Goal: Task Accomplishment & Management: Manage account settings

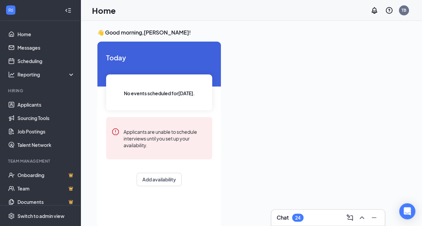
click at [335, 214] on div "Chat 24" at bounding box center [328, 218] width 103 height 11
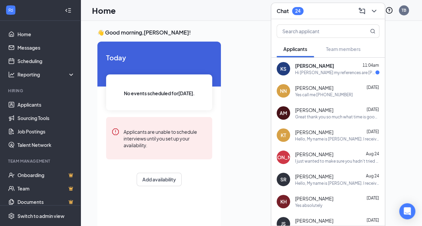
click at [312, 70] on div "Hi [PERSON_NAME] my references are [PERSON_NAME] his number is [PHONE_NUMBER] u…" at bounding box center [335, 73] width 80 height 6
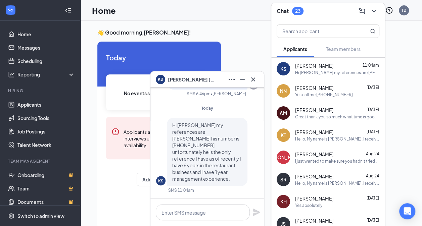
click at [323, 17] on div "Chat 23" at bounding box center [329, 11] width 114 height 16
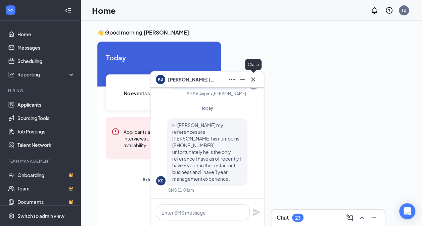
click at [253, 79] on icon "Cross" at bounding box center [253, 79] width 4 height 4
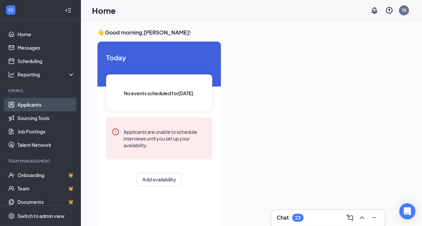
click at [39, 104] on link "Applicants" at bounding box center [45, 104] width 57 height 13
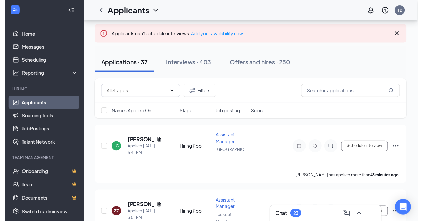
scroll to position [67, 0]
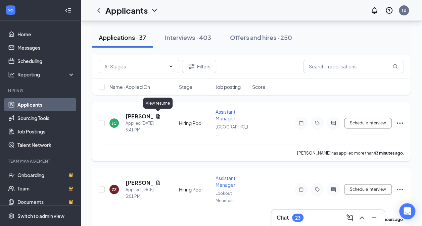
click at [159, 115] on icon "Document" at bounding box center [158, 116] width 4 height 4
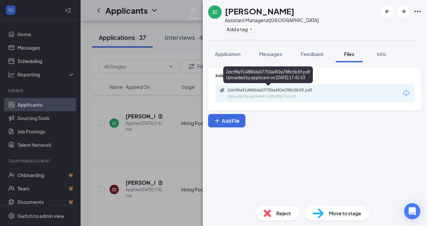
click at [273, 93] on div "2dc98a914880da07750a492e788c5b59.pdf Uploaded by applicant on [DATE] 17:41:53" at bounding box center [274, 94] width 109 height 12
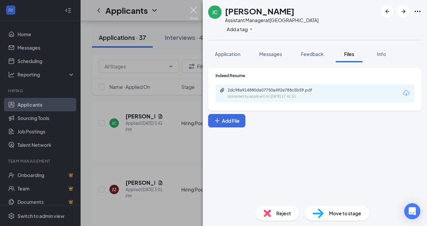
click at [194, 7] on img at bounding box center [194, 13] width 8 height 13
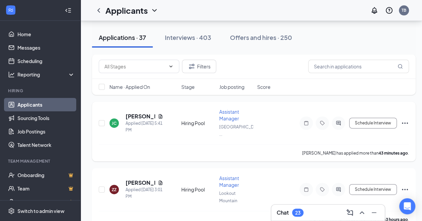
click at [403, 124] on icon "Ellipses" at bounding box center [405, 123] width 8 height 8
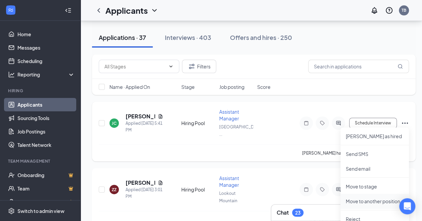
click at [370, 203] on p "Move to another position" at bounding box center [375, 201] width 58 height 7
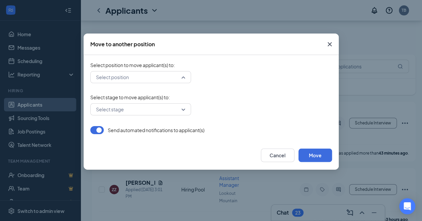
click at [182, 80] on div "Select position" at bounding box center [140, 77] width 101 height 12
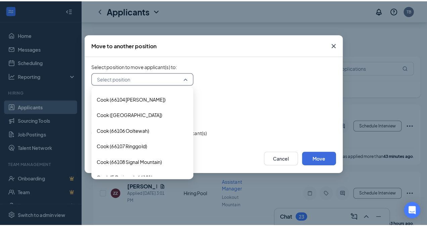
scroll to position [403, 0]
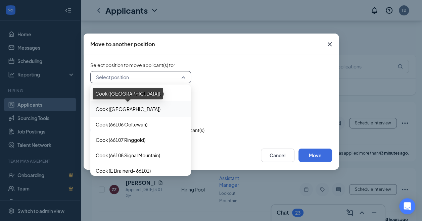
click at [151, 110] on span "Cook ([GEOGRAPHIC_DATA])" at bounding box center [128, 109] width 65 height 7
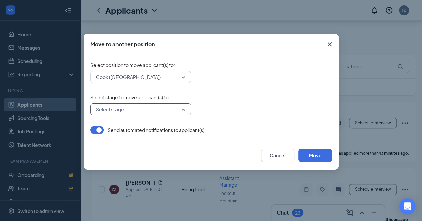
click at [174, 110] on input "search" at bounding box center [138, 109] width 88 height 11
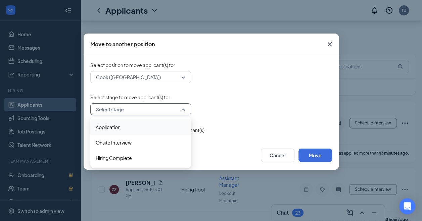
click at [145, 127] on span "Application" at bounding box center [141, 127] width 90 height 7
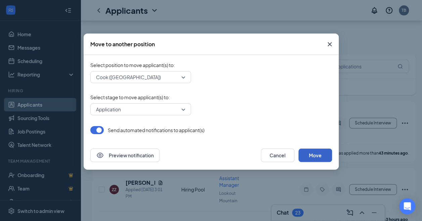
click at [315, 159] on button "Move" at bounding box center [316, 155] width 34 height 13
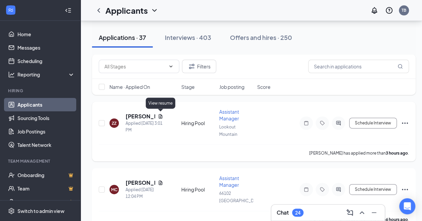
click at [161, 118] on icon "Document" at bounding box center [161, 116] width 4 height 4
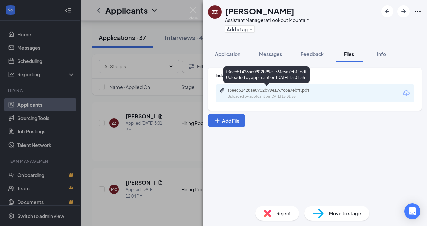
click at [251, 93] on div "f3eec51428ae0902b99e176fc6a7ebff.pdf Uploaded by applicant on [DATE] 15:01:55" at bounding box center [274, 94] width 109 height 12
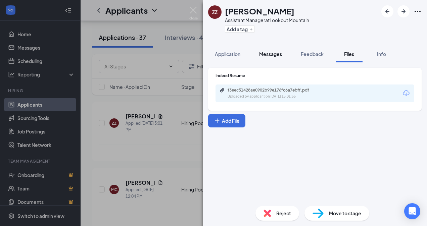
click at [267, 52] on span "Messages" at bounding box center [270, 54] width 23 height 6
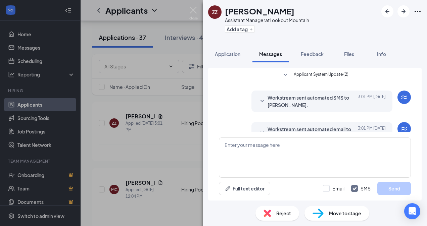
scroll to position [18, 0]
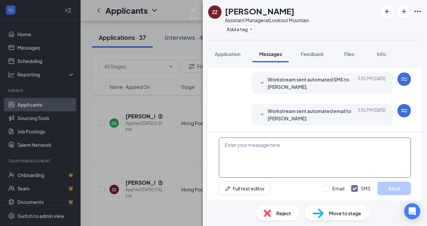
paste textarea "Hello, My name is [PERSON_NAME]. I received your application for Management at …"
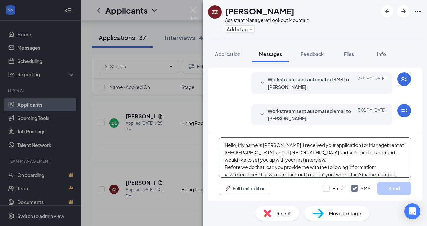
scroll to position [29, 0]
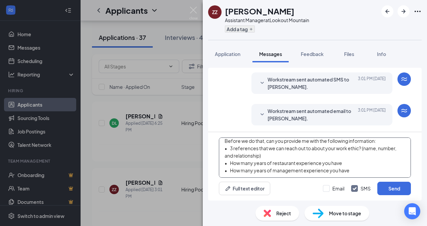
type textarea "Hello, My name is [PERSON_NAME]. I received your application for Management at …"
click at [243, 28] on button "Add a tag" at bounding box center [240, 29] width 30 height 7
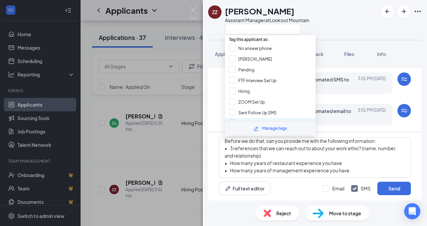
click at [233, 121] on input "Sent SMS" at bounding box center [243, 123] width 28 height 7
checkbox input "true"
click at [394, 190] on button "Send" at bounding box center [395, 188] width 34 height 13
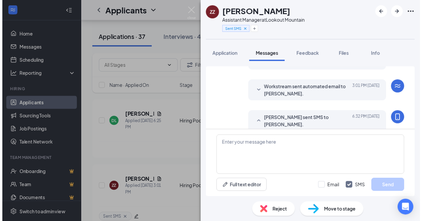
scroll to position [121, 0]
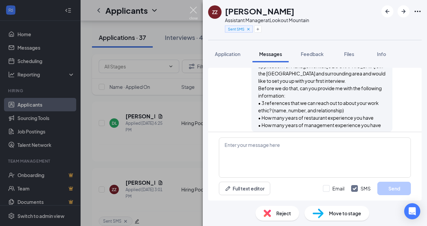
click at [192, 11] on img at bounding box center [194, 13] width 8 height 13
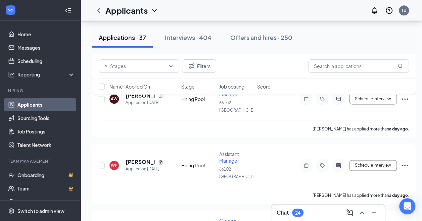
scroll to position [437, 0]
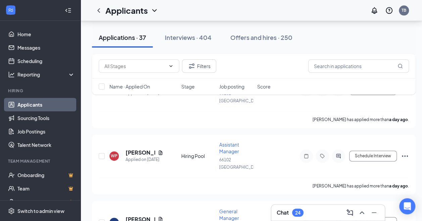
click at [323, 213] on div "Chat 24" at bounding box center [328, 213] width 103 height 11
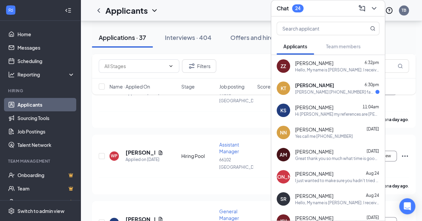
click at [321, 90] on div "[PERSON_NAME] [PHONE_NUMBER] family friend. [PERSON_NAME] [PHONE_NUMBER] I was …" at bounding box center [335, 92] width 80 height 6
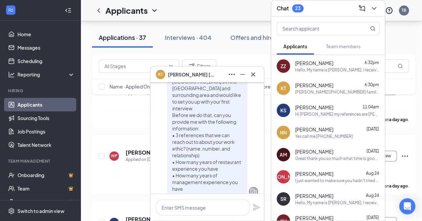
scroll to position [-134, 0]
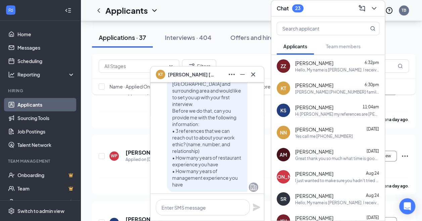
click at [318, 112] on div "Hi [PERSON_NAME] my references are [PERSON_NAME] his number is [PHONE_NUMBER] u…" at bounding box center [337, 115] width 84 height 6
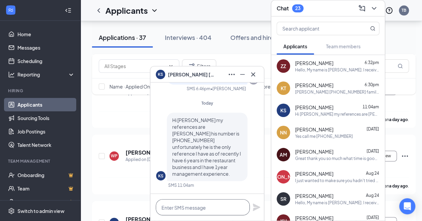
click at [196, 208] on textarea at bounding box center [203, 208] width 94 height 16
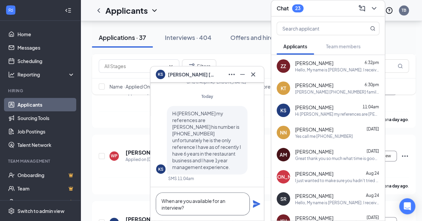
type textarea "When are you available for an interview?"
click at [258, 204] on icon "Plane" at bounding box center [256, 204] width 7 height 7
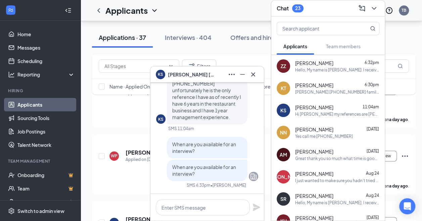
click at [320, 85] on span "[PERSON_NAME]" at bounding box center [314, 85] width 38 height 7
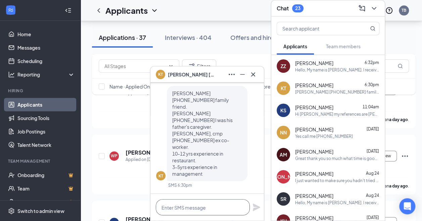
click at [177, 210] on textarea at bounding box center [203, 208] width 94 height 16
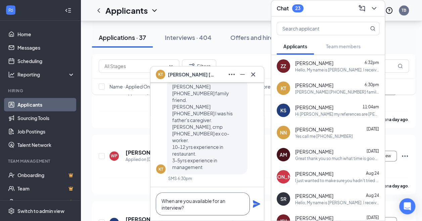
type textarea "When are you available for an interview?"
click at [255, 205] on icon "Plane" at bounding box center [256, 204] width 7 height 7
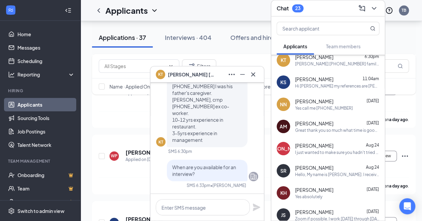
scroll to position [67, 0]
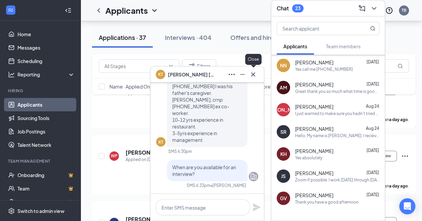
click at [255, 75] on icon "Cross" at bounding box center [253, 75] width 8 height 8
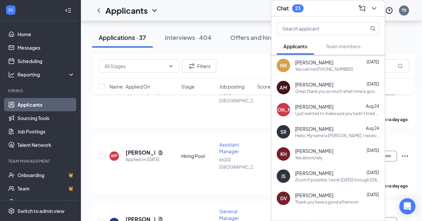
click at [337, 10] on div "Chat 23" at bounding box center [328, 8] width 103 height 10
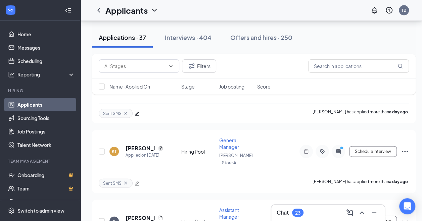
scroll to position [639, 0]
